Goal: Check status: Check status

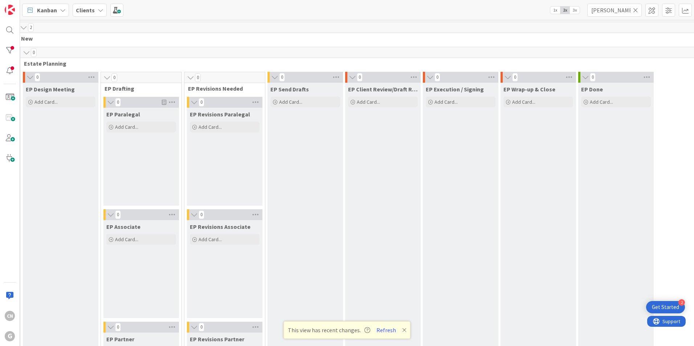
scroll to position [0, 90]
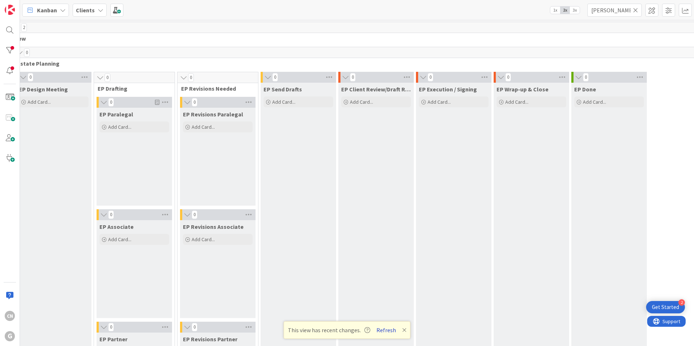
click at [386, 330] on button "Refresh" at bounding box center [386, 330] width 25 height 9
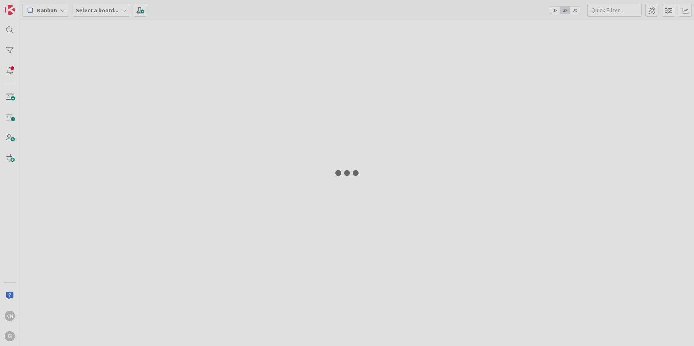
type input "[PERSON_NAME]"
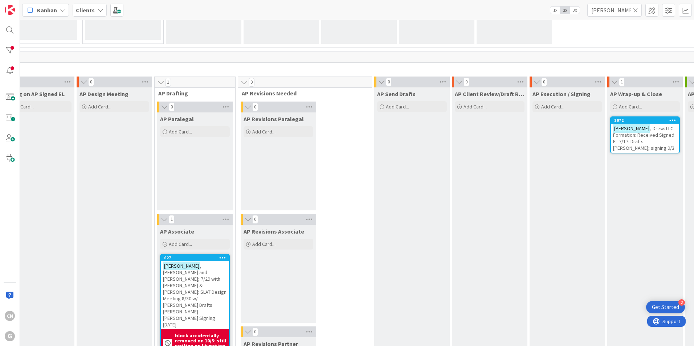
scroll to position [503, 200]
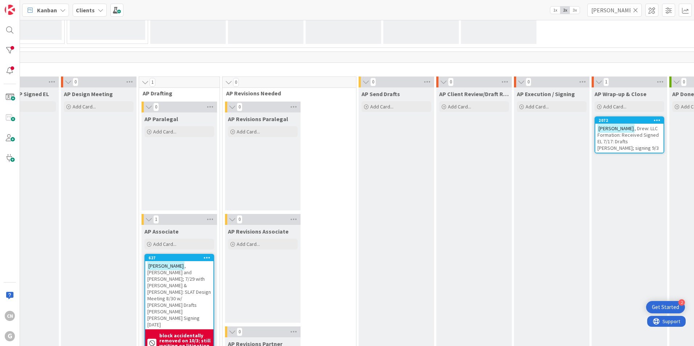
click at [597, 136] on span ", Drew: LLC Formation: Received Signed EL 7/17: Drafts [PERSON_NAME]; signing 9…" at bounding box center [627, 138] width 61 height 26
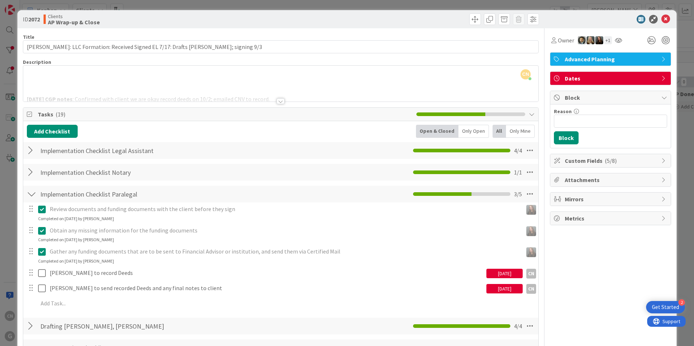
click at [30, 151] on div at bounding box center [31, 150] width 9 height 13
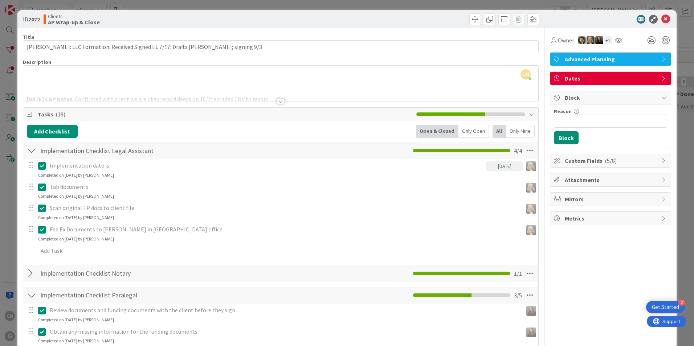
click at [32, 150] on div at bounding box center [31, 150] width 9 height 13
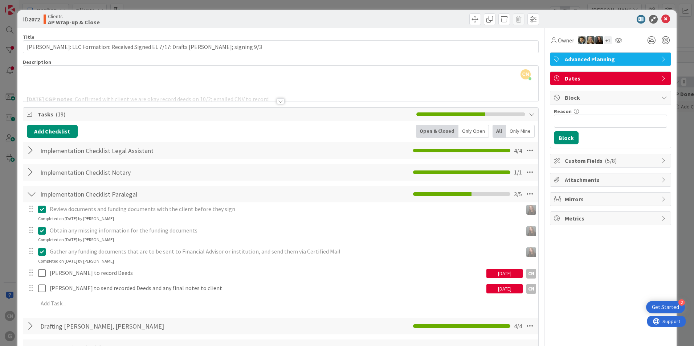
click at [278, 102] on div at bounding box center [281, 101] width 8 height 6
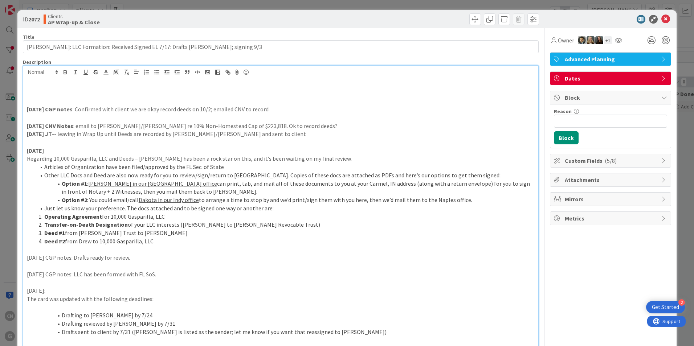
click at [29, 104] on p at bounding box center [281, 101] width 508 height 8
click at [442, 124] on p "9.25.25 CNV Notes : email to Chris/Joel re 10% Non-Homestead Cap of $223,818. O…" at bounding box center [281, 126] width 508 height 8
drag, startPoint x: 70, startPoint y: 101, endPoint x: 13, endPoint y: 103, distance: 57.0
click at [13, 103] on div "ID 2072 Clients AP Wrap-up & Close Title 85 / 128 Sanders, Drew: LLC Formation:…" at bounding box center [347, 173] width 694 height 346
click at [60, 73] on button "button" at bounding box center [65, 72] width 10 height 9
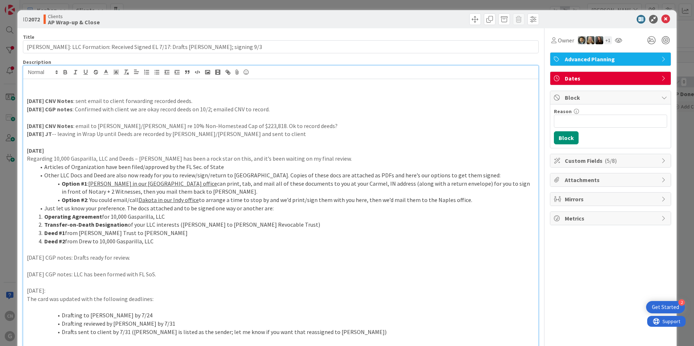
click at [276, 114] on p at bounding box center [281, 118] width 508 height 8
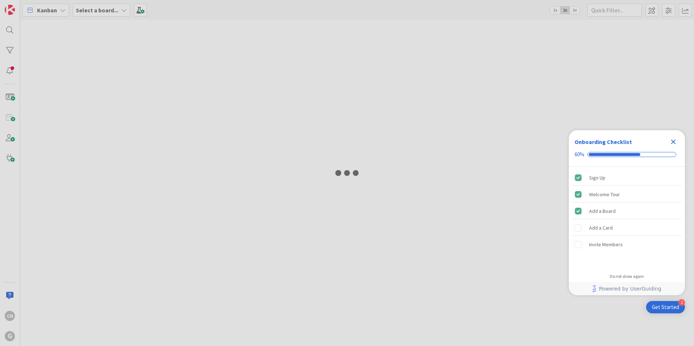
type input "[PERSON_NAME]"
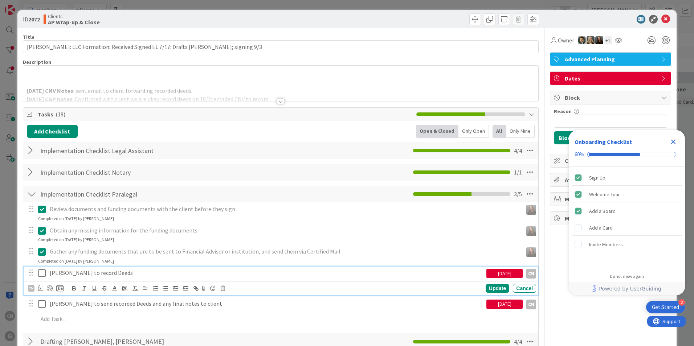
click at [42, 274] on icon at bounding box center [42, 273] width 8 height 9
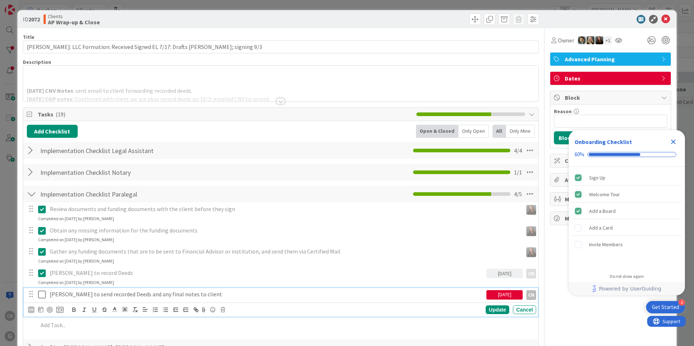
click at [39, 296] on icon at bounding box center [42, 294] width 8 height 9
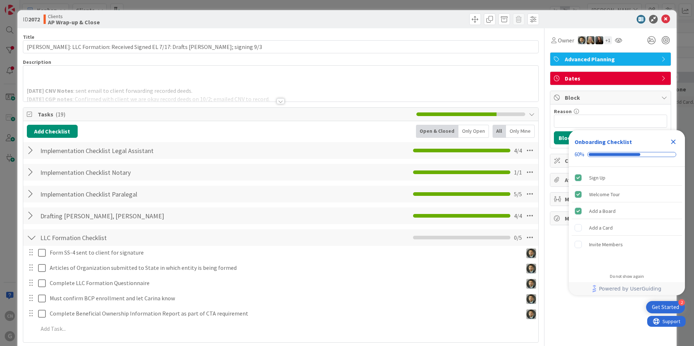
click at [674, 142] on icon "Close Checklist" at bounding box center [673, 142] width 5 height 5
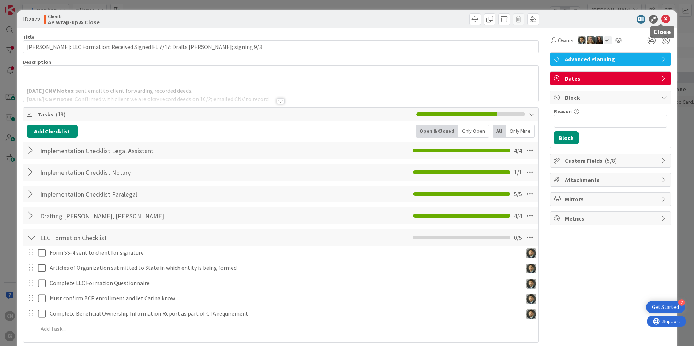
click at [662, 20] on icon at bounding box center [665, 19] width 9 height 9
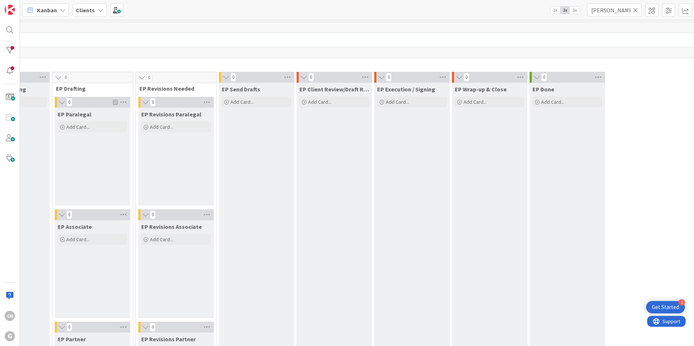
scroll to position [0, 156]
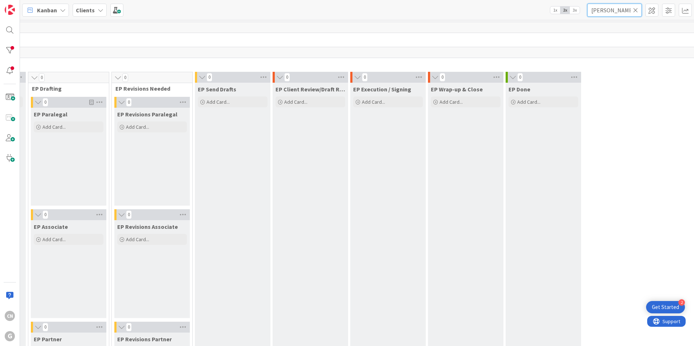
click at [617, 12] on input "[PERSON_NAME]" at bounding box center [614, 10] width 54 height 13
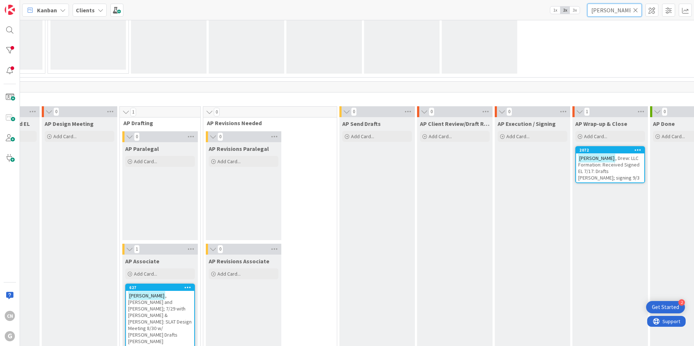
scroll to position [474, 250]
